Goal: Information Seeking & Learning: Learn about a topic

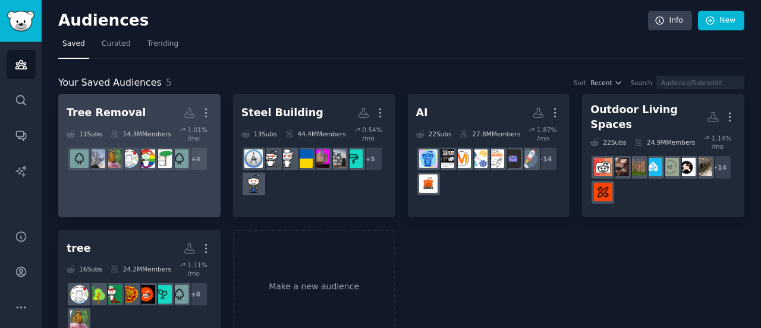
click at [107, 187] on link "Tree Removal More 11 Sub s 14.3M Members 1.01 % /mo r/gardening + 4" at bounding box center [139, 155] width 162 height 123
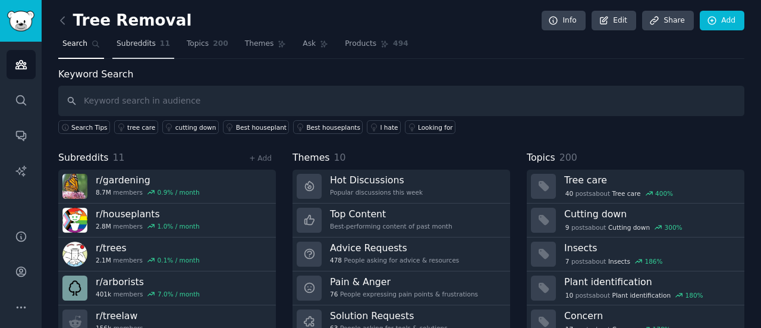
click at [128, 39] on span "Subreddits" at bounding box center [136, 44] width 39 height 11
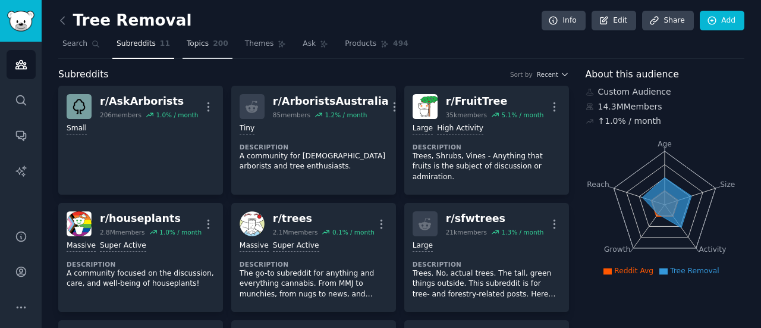
click at [210, 49] on link "Topics 200" at bounding box center [208, 46] width 50 height 24
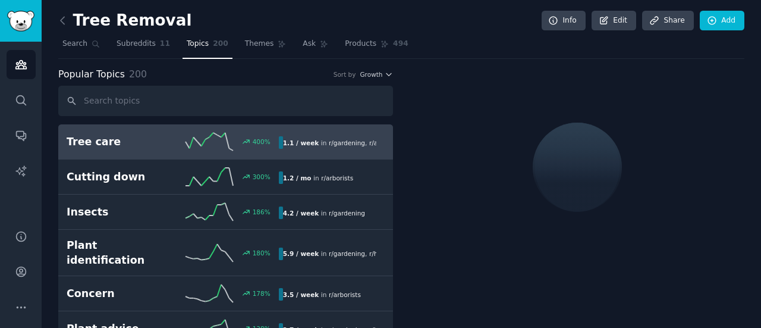
click at [457, 74] on div at bounding box center [577, 167] width 335 height 200
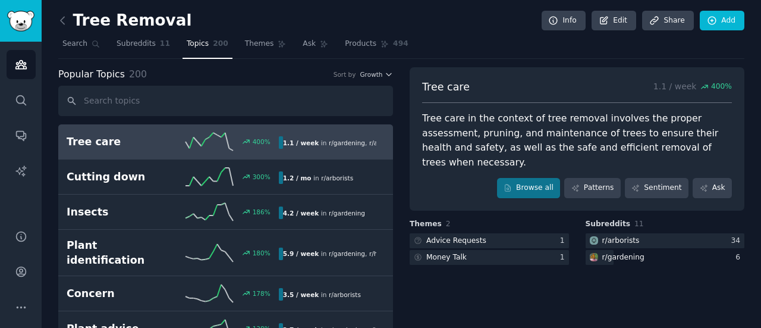
click at [431, 39] on nav "Search Subreddits 11 Topics 200 Themes Ask Products 494" at bounding box center [401, 46] width 686 height 24
